Goal: Information Seeking & Learning: Learn about a topic

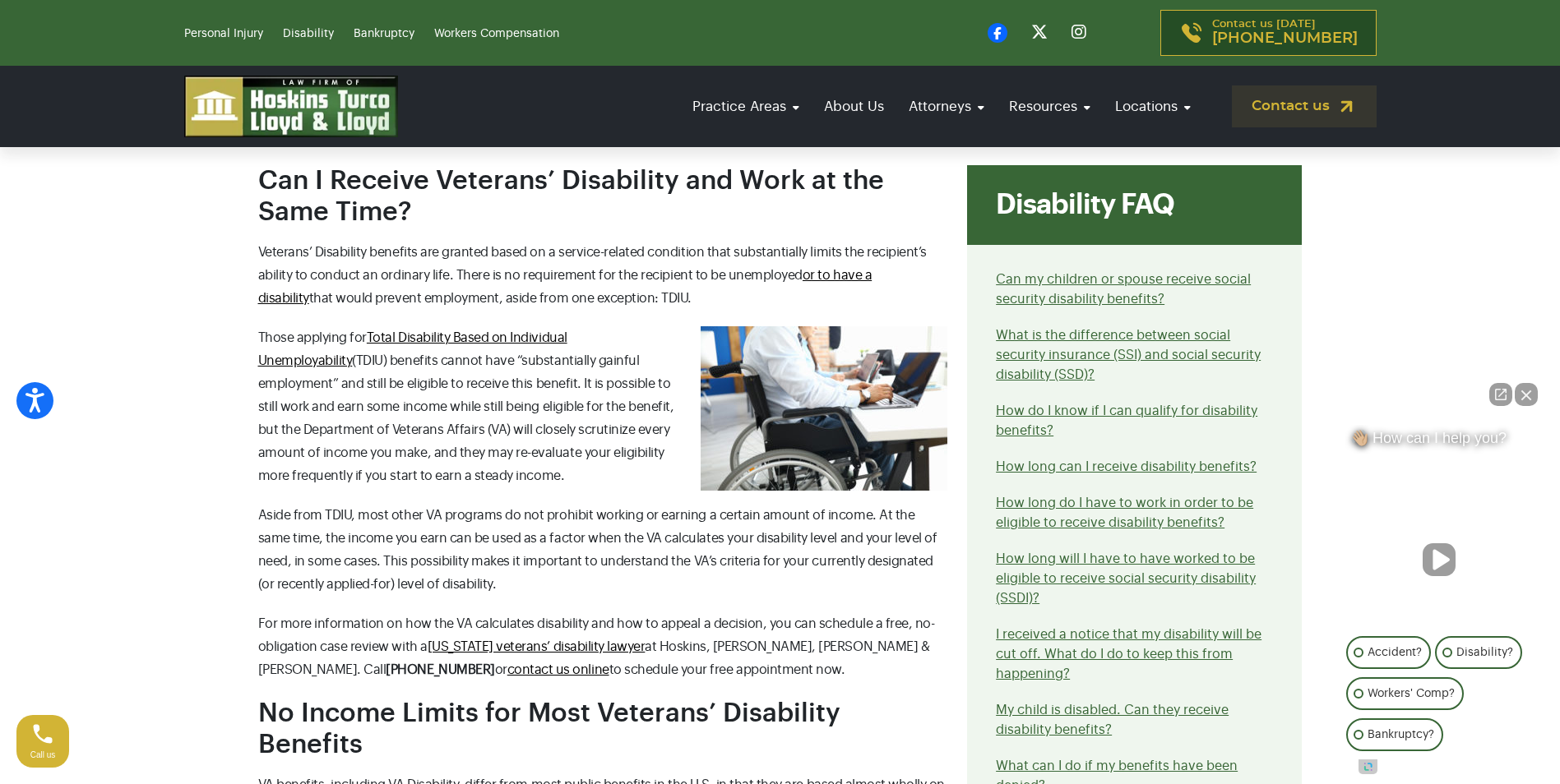
scroll to position [575, 0]
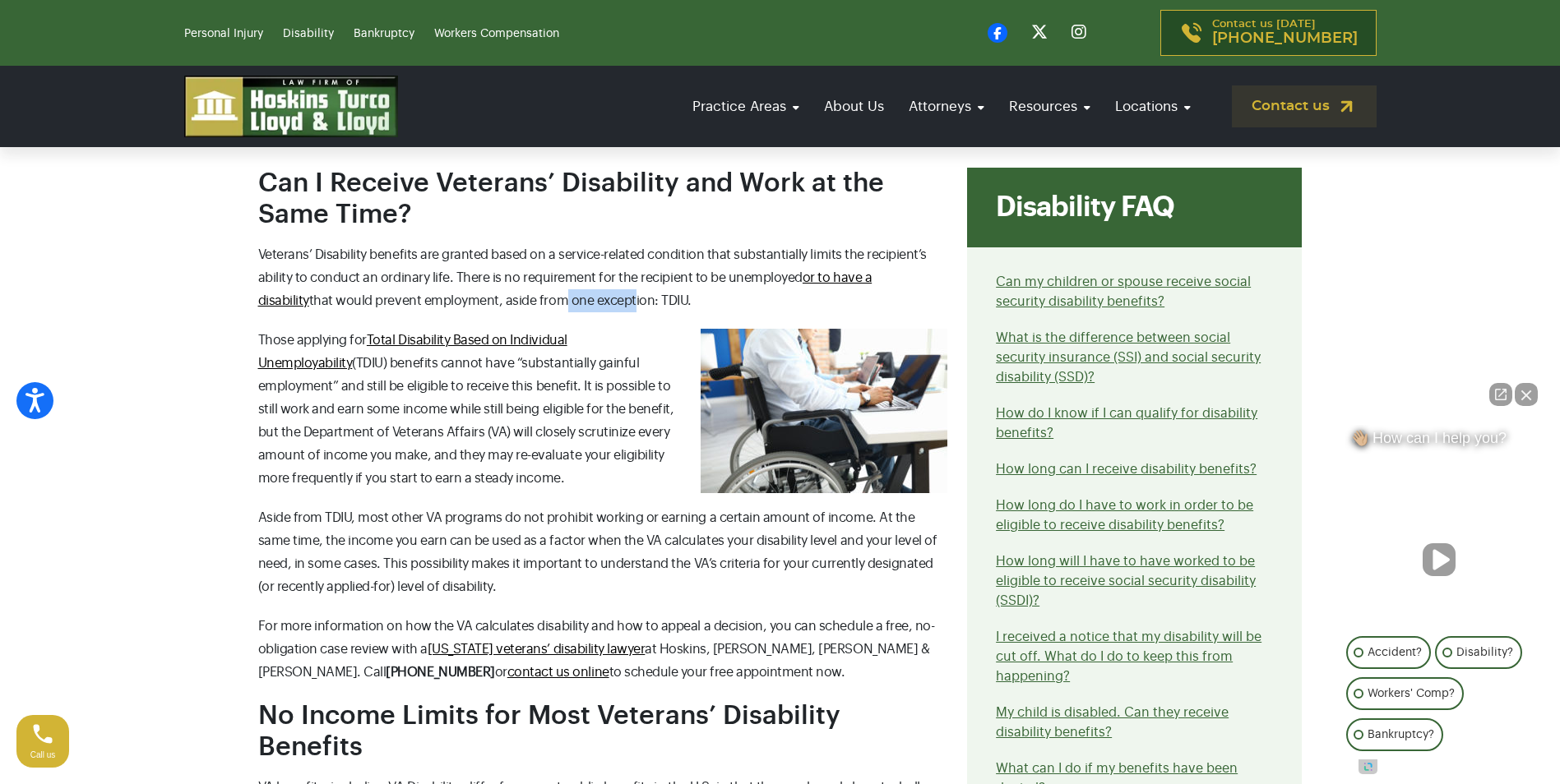
drag, startPoint x: 476, startPoint y: 298, endPoint x: 551, endPoint y: 292, distance: 75.2
click at [551, 292] on p "Veterans’ Disability benefits are granted based on a service-related condition …" at bounding box center [602, 278] width 689 height 69
drag, startPoint x: 551, startPoint y: 292, endPoint x: 431, endPoint y: 344, distance: 130.8
click at [431, 344] on span "Total Disability Based on Individual Unemployability" at bounding box center [412, 352] width 309 height 36
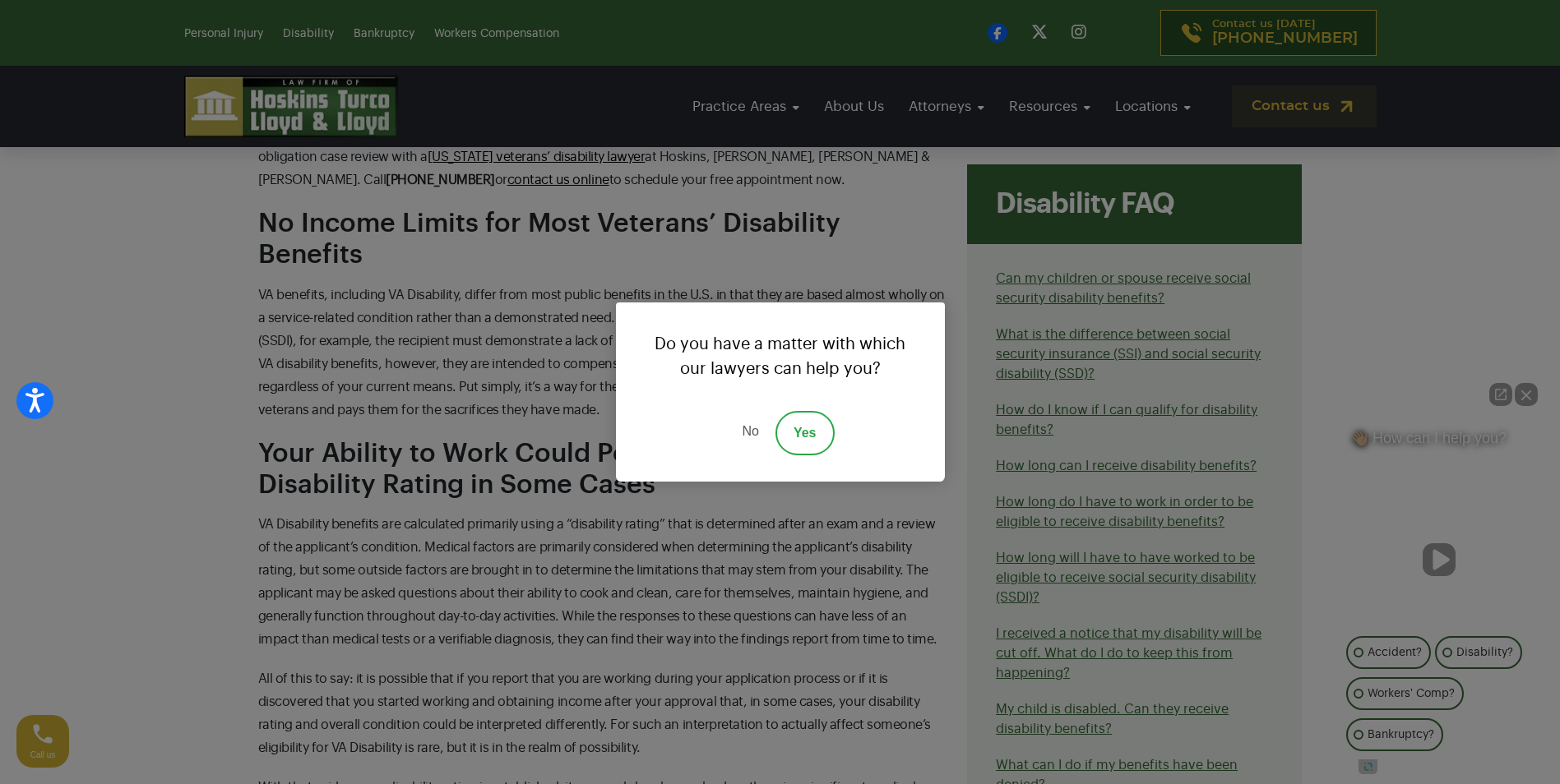
scroll to position [1069, 0]
click at [219, 303] on div "Do you have a matter with which our lawyers can help you? No Yes" at bounding box center [780, 392] width 1560 height 784
click at [751, 433] on link "No" at bounding box center [749, 433] width 49 height 44
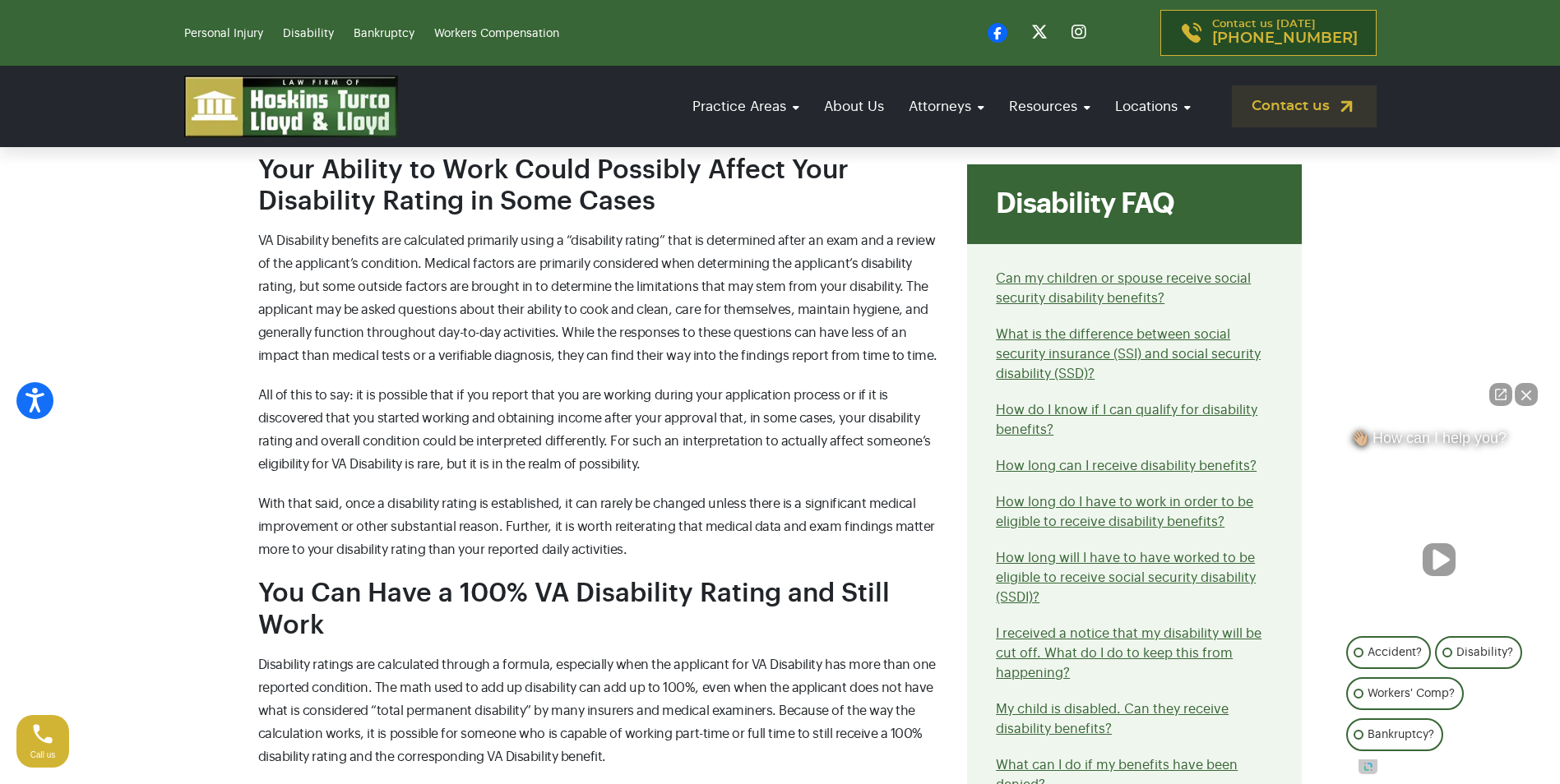
scroll to position [1397, 0]
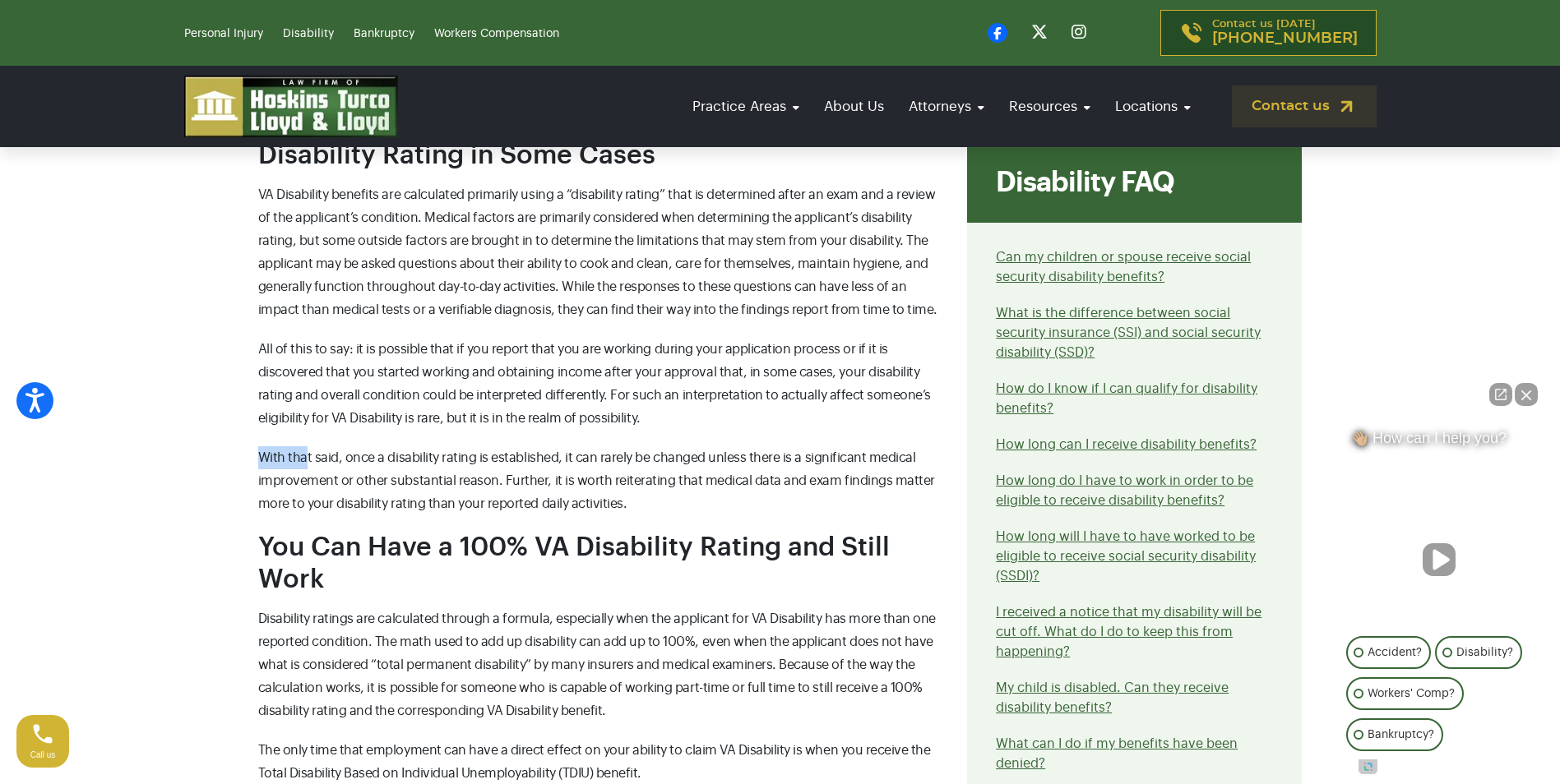
drag, startPoint x: 263, startPoint y: 417, endPoint x: 308, endPoint y: 423, distance: 45.4
click at [308, 447] on p "With that said, once a disability rating is established, it can rarely be chang…" at bounding box center [602, 481] width 689 height 69
drag, startPoint x: 308, startPoint y: 423, endPoint x: 272, endPoint y: 424, distance: 36.0
click at [272, 451] on span "With that said, once a disability rating is established, it can rarely be chang…" at bounding box center [596, 481] width 677 height 59
drag, startPoint x: 368, startPoint y: 426, endPoint x: 566, endPoint y: 427, distance: 198.0
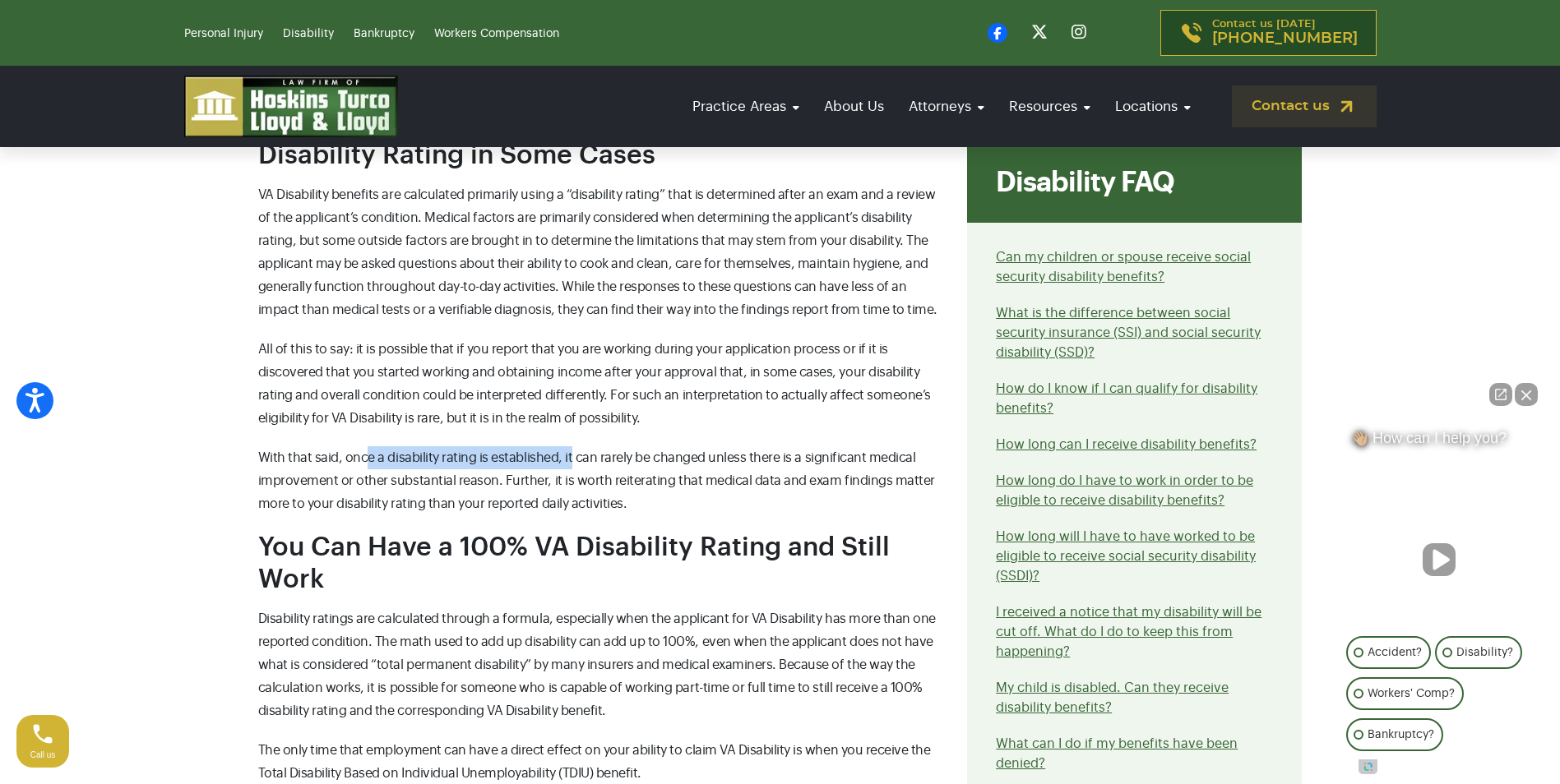
click at [566, 451] on span "With that said, once a disability rating is established, it can rarely be chang…" at bounding box center [596, 481] width 677 height 59
drag, startPoint x: 566, startPoint y: 427, endPoint x: 591, endPoint y: 431, distance: 25.3
click at [590, 451] on span "With that said, once a disability rating is established, it can rarely be chang…" at bounding box center [596, 481] width 677 height 59
click at [608, 451] on span "With that said, once a disability rating is established, it can rarely be chang…" at bounding box center [596, 481] width 677 height 59
click at [665, 451] on span "With that said, once a disability rating is established, it can rarely be chang…" at bounding box center [596, 481] width 677 height 59
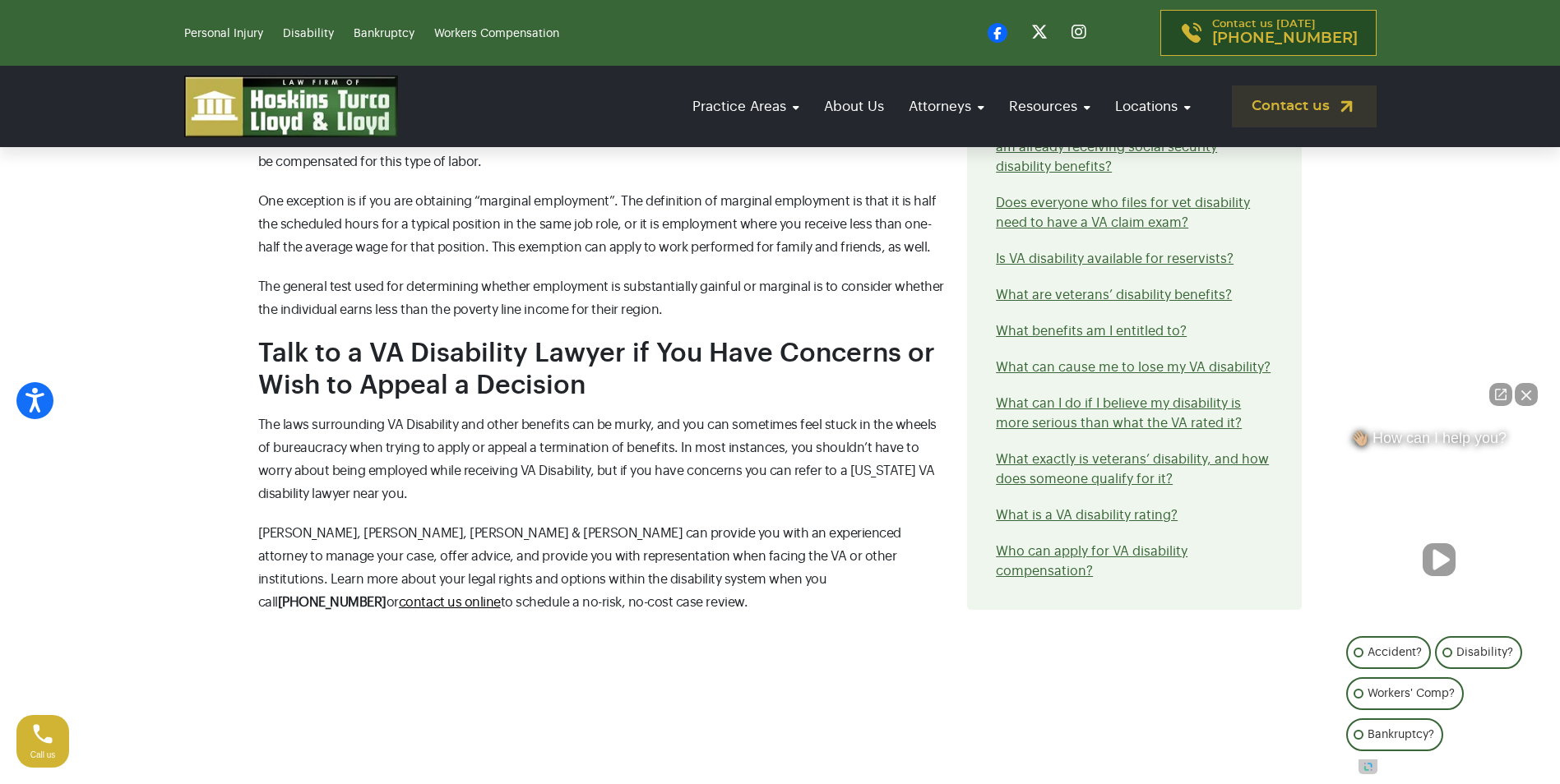
scroll to position [2466, 0]
